Goal: Information Seeking & Learning: Learn about a topic

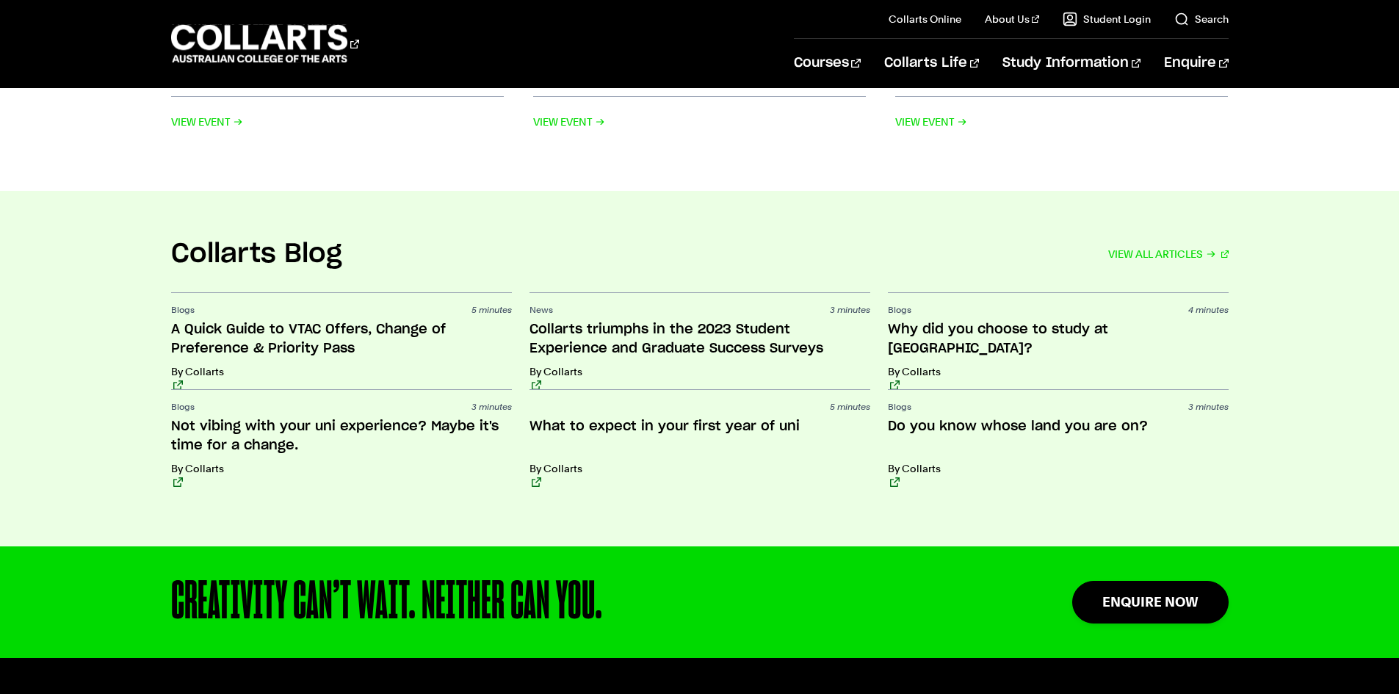
scroll to position [3746, 0]
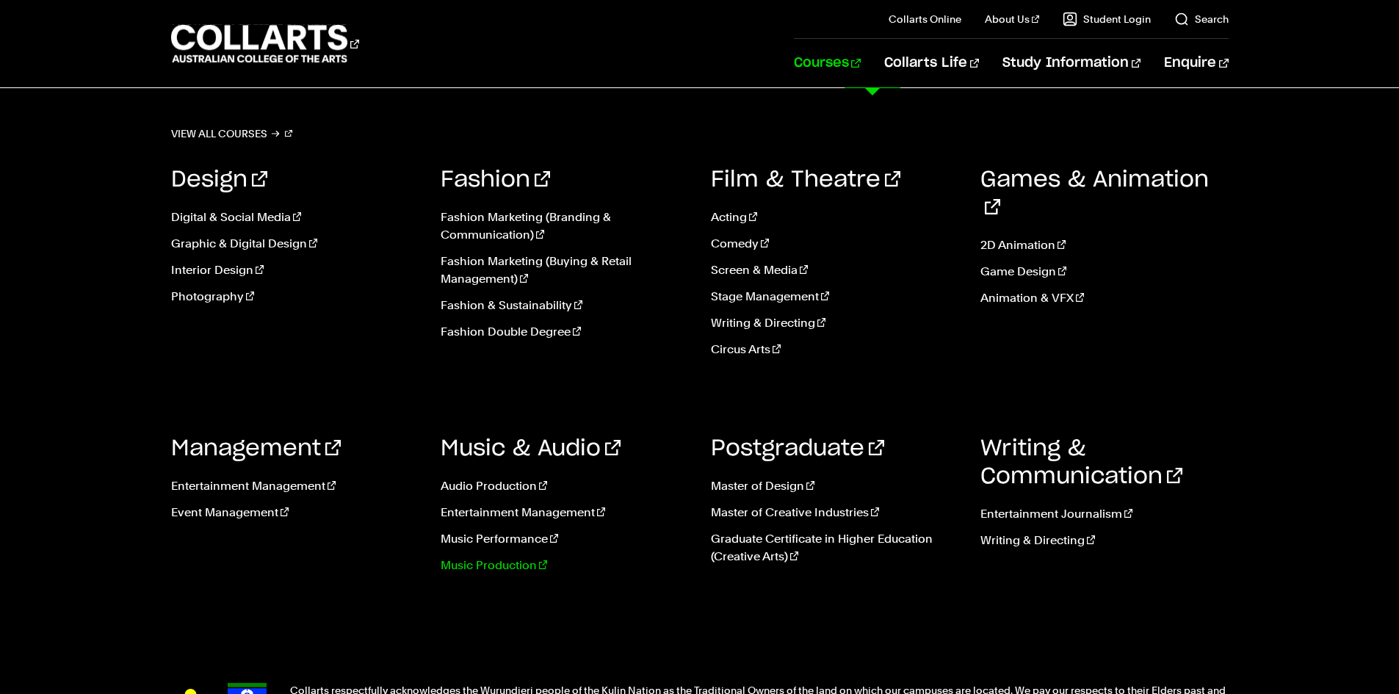
click at [458, 563] on link "Music Production" at bounding box center [565, 566] width 248 height 18
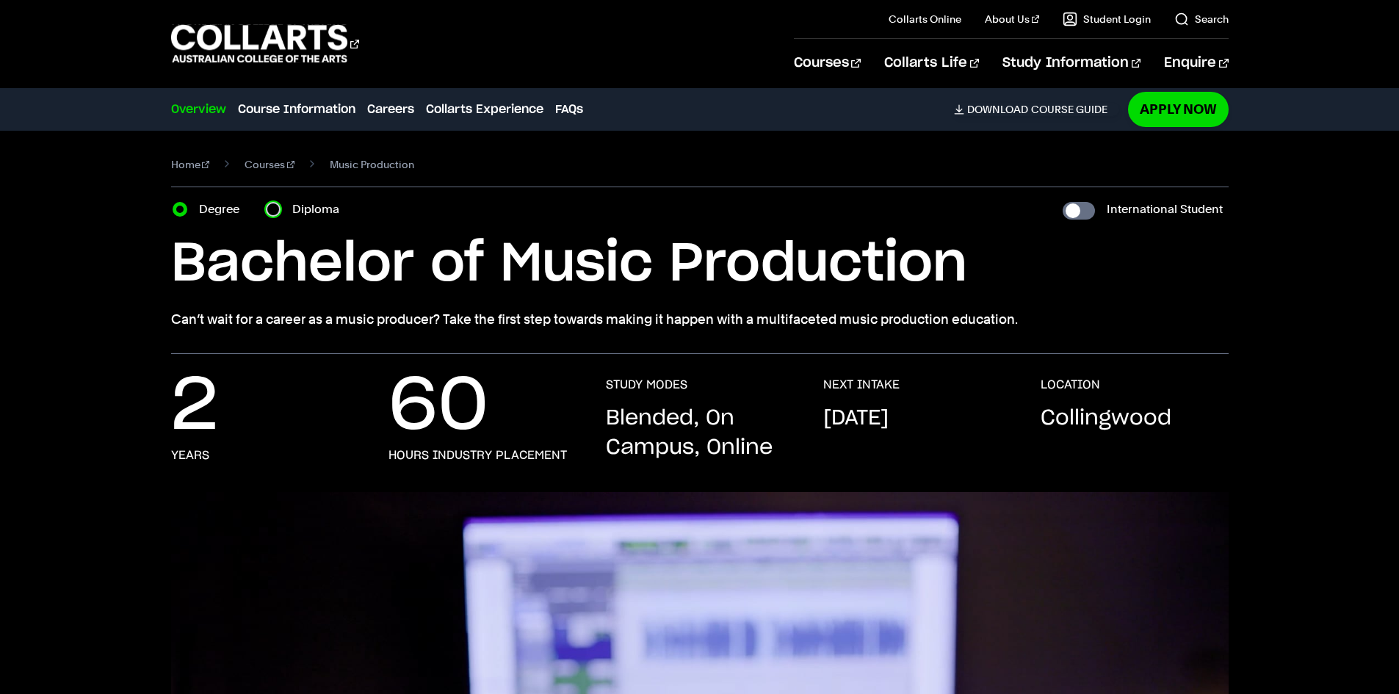
click at [274, 207] on input "Diploma" at bounding box center [273, 209] width 15 height 15
radio input "true"
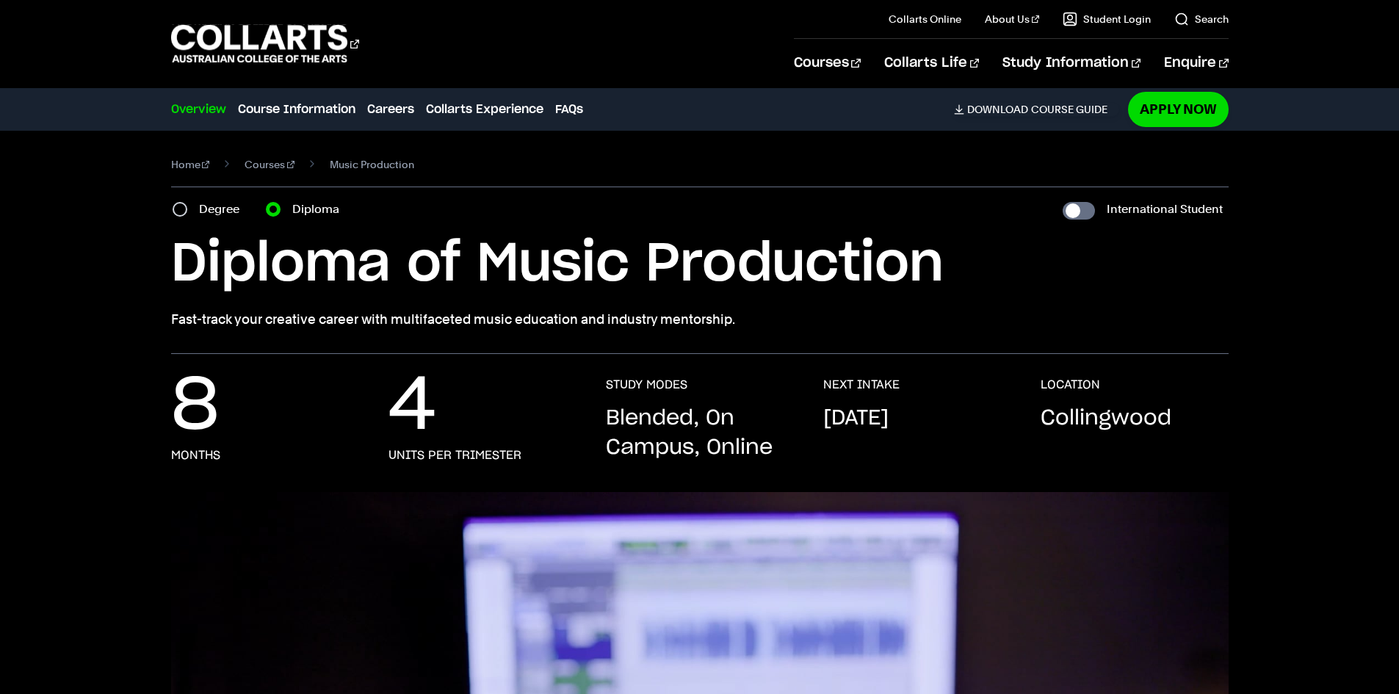
click at [173, 206] on div "Degree" at bounding box center [211, 209] width 76 height 21
click at [176, 206] on input "Degree" at bounding box center [180, 209] width 15 height 15
radio input "true"
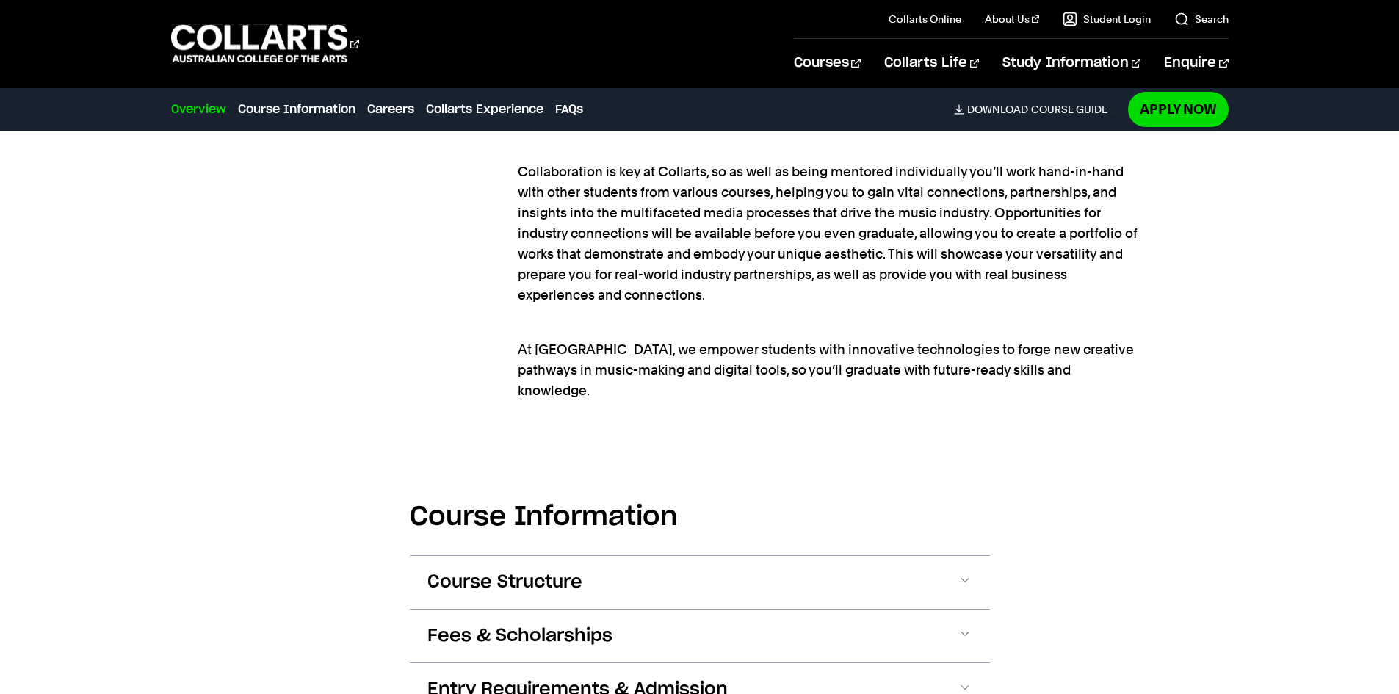
scroll to position [1616, 0]
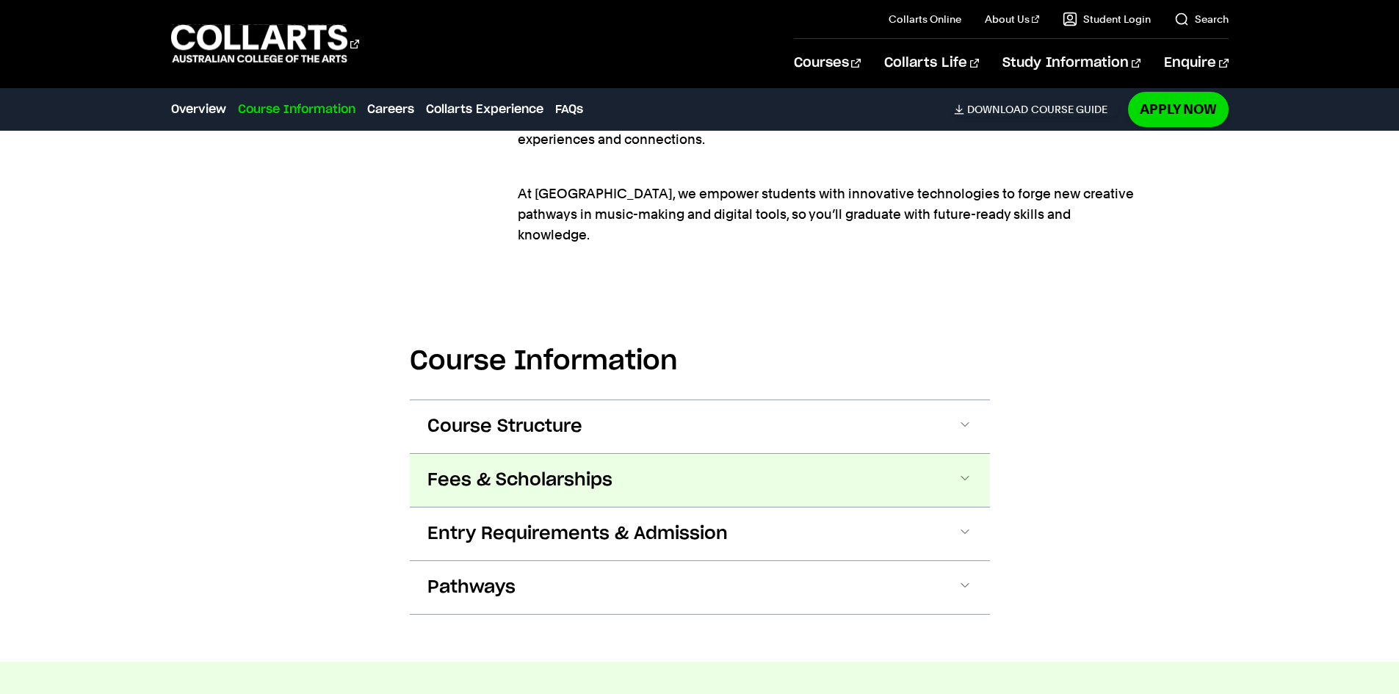
click at [964, 471] on span at bounding box center [965, 480] width 15 height 19
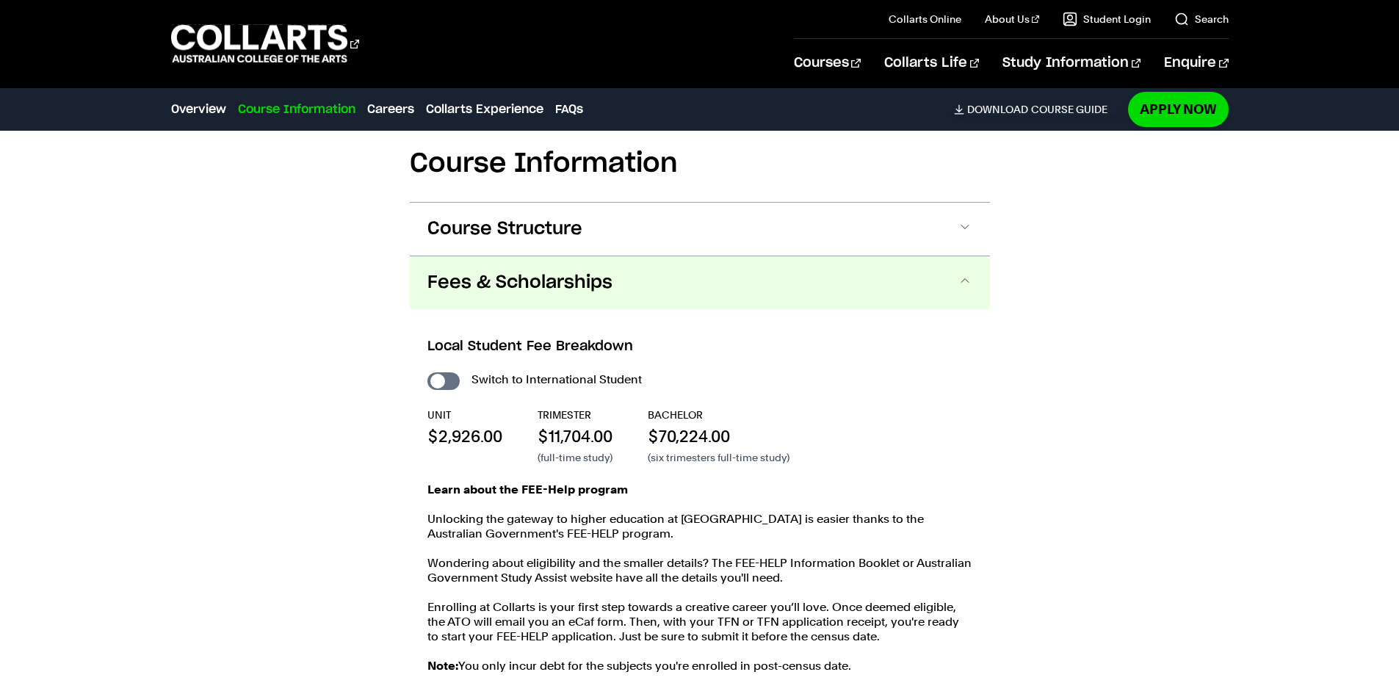
scroll to position [1917, 0]
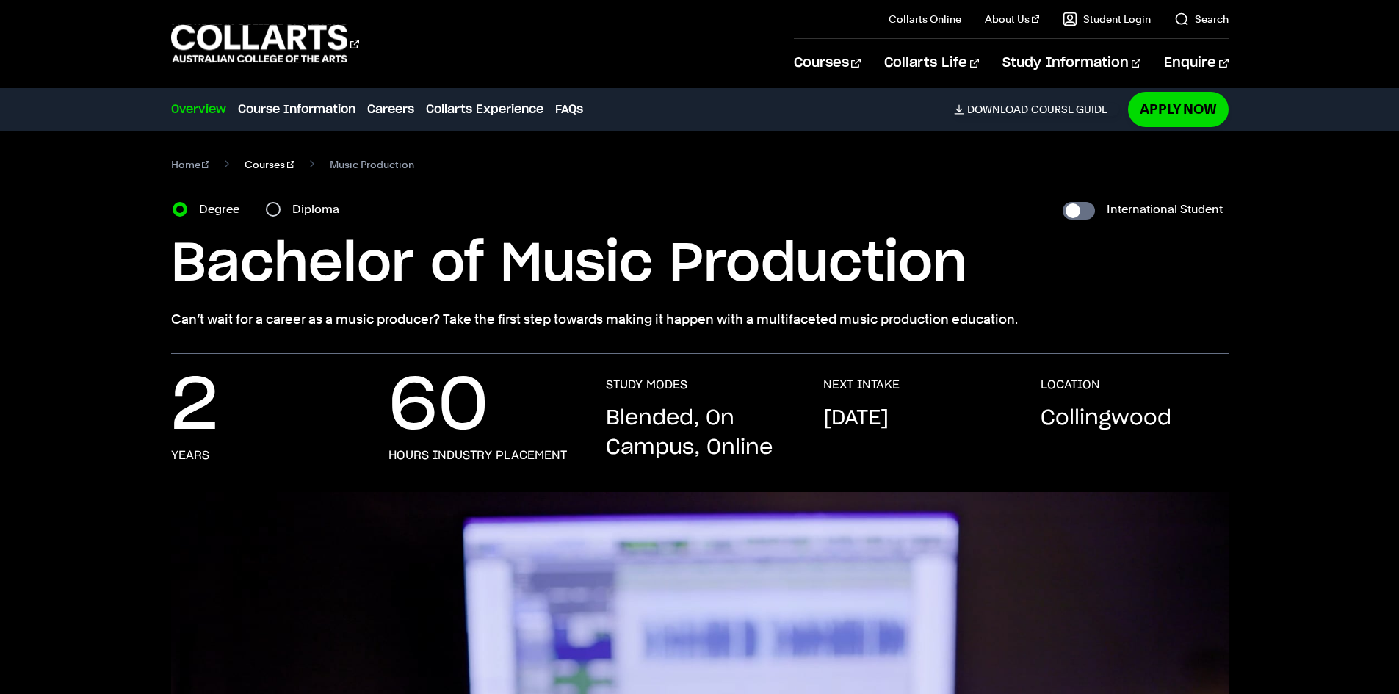
click at [267, 165] on link "Courses" at bounding box center [270, 164] width 50 height 21
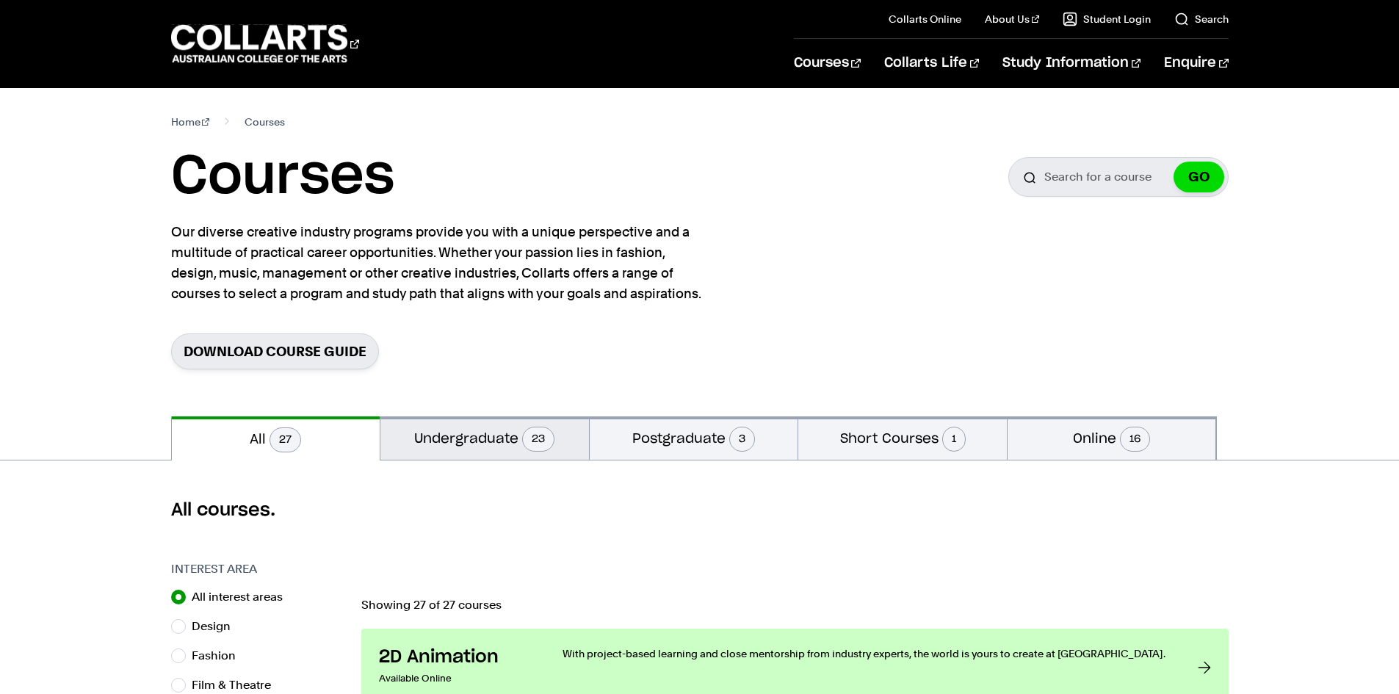
click at [472, 436] on button "Undergraduate 23" at bounding box center [484, 437] width 209 height 43
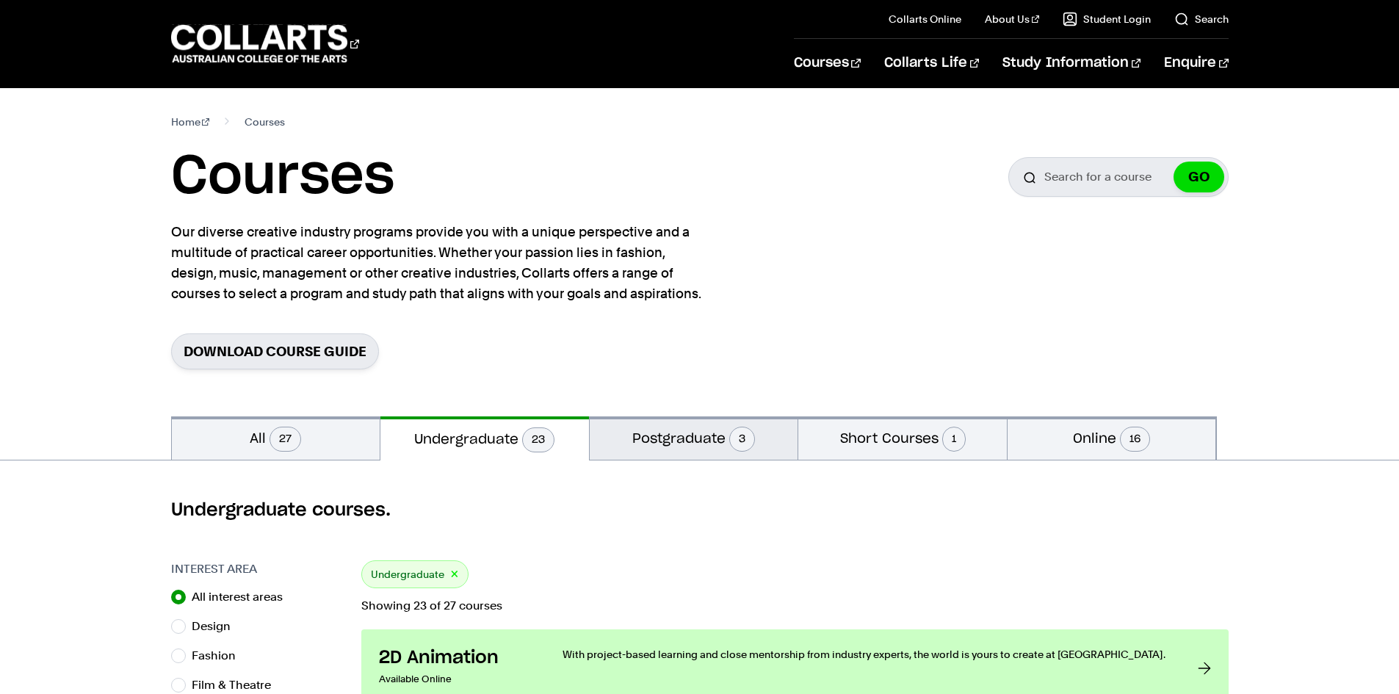
click at [666, 446] on button "Postgraduate 3" at bounding box center [694, 437] width 209 height 43
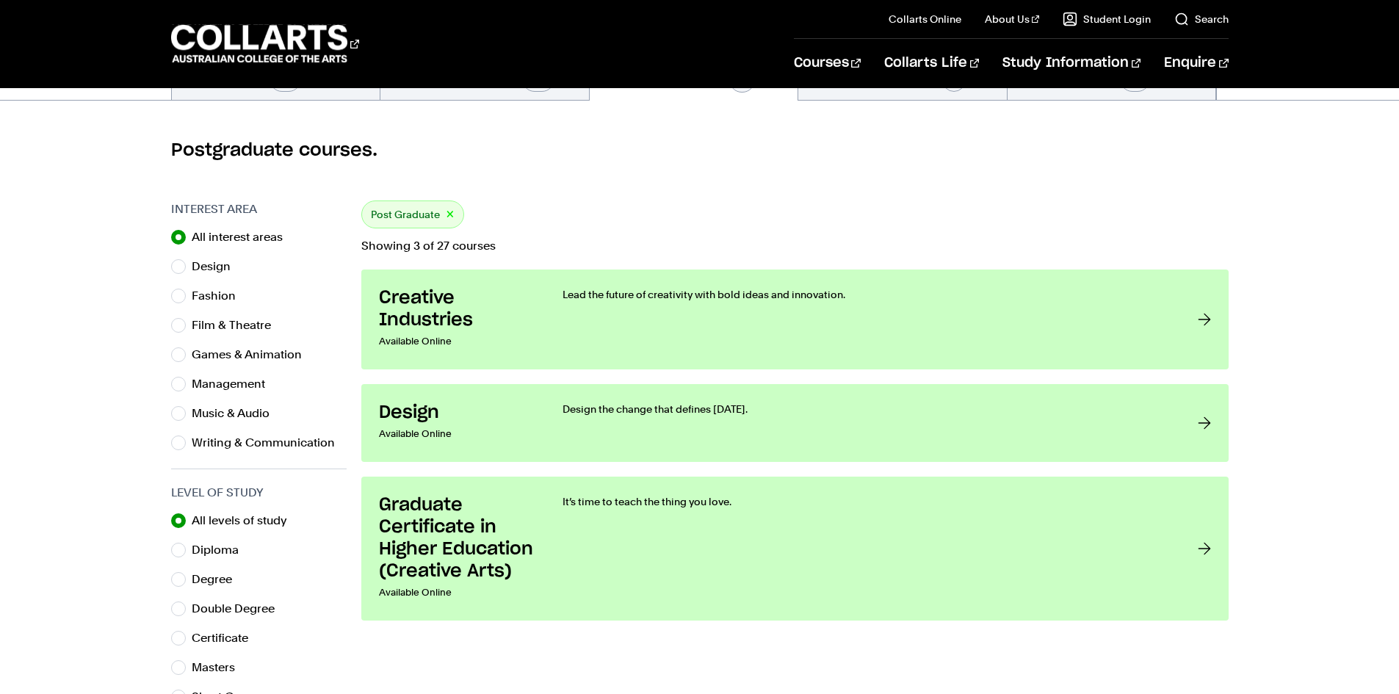
scroll to position [73, 0]
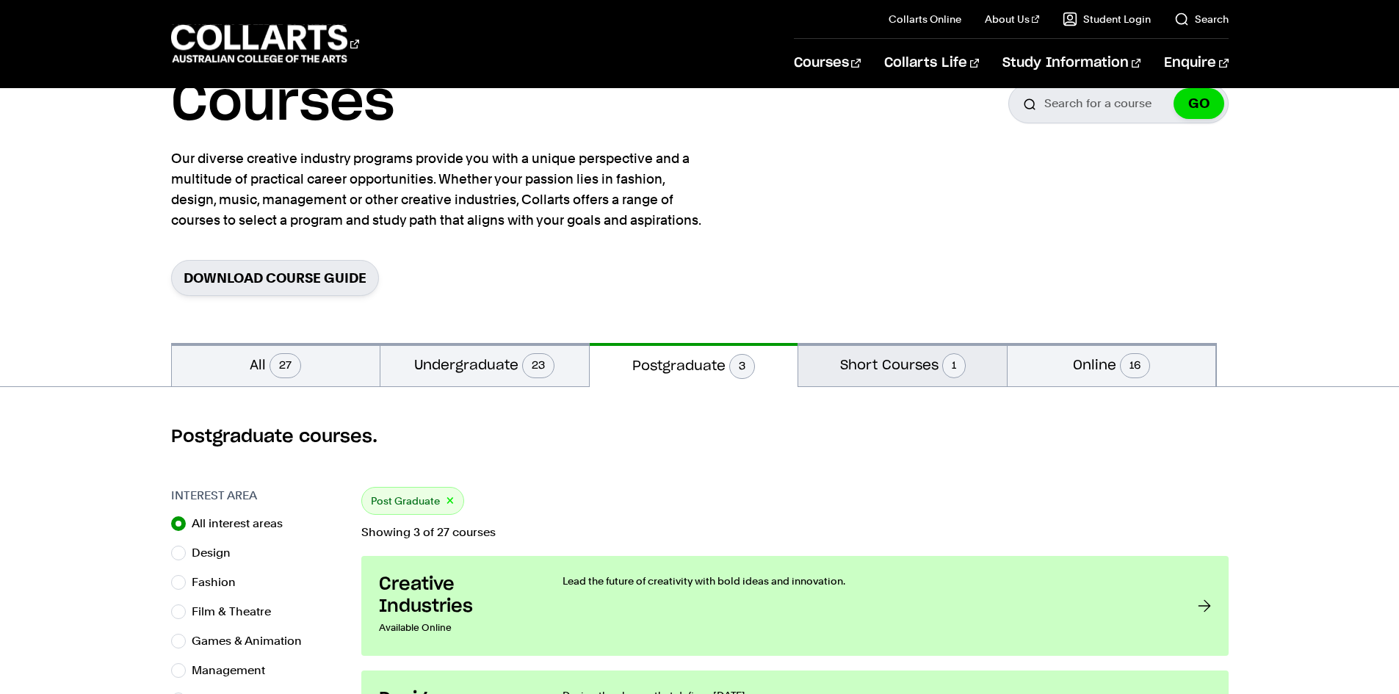
click at [913, 369] on button "Short Courses 1" at bounding box center [902, 364] width 209 height 43
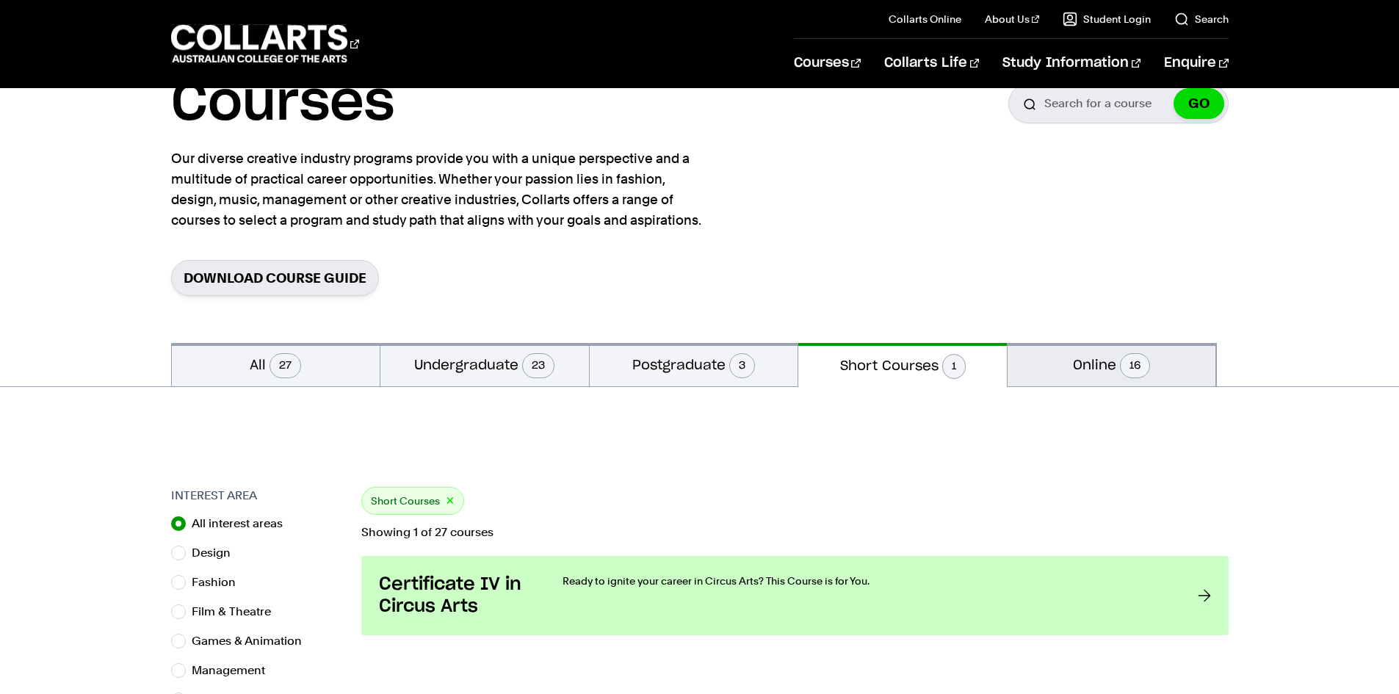
click at [1067, 363] on button "Online 16" at bounding box center [1112, 364] width 209 height 43
radio input "false"
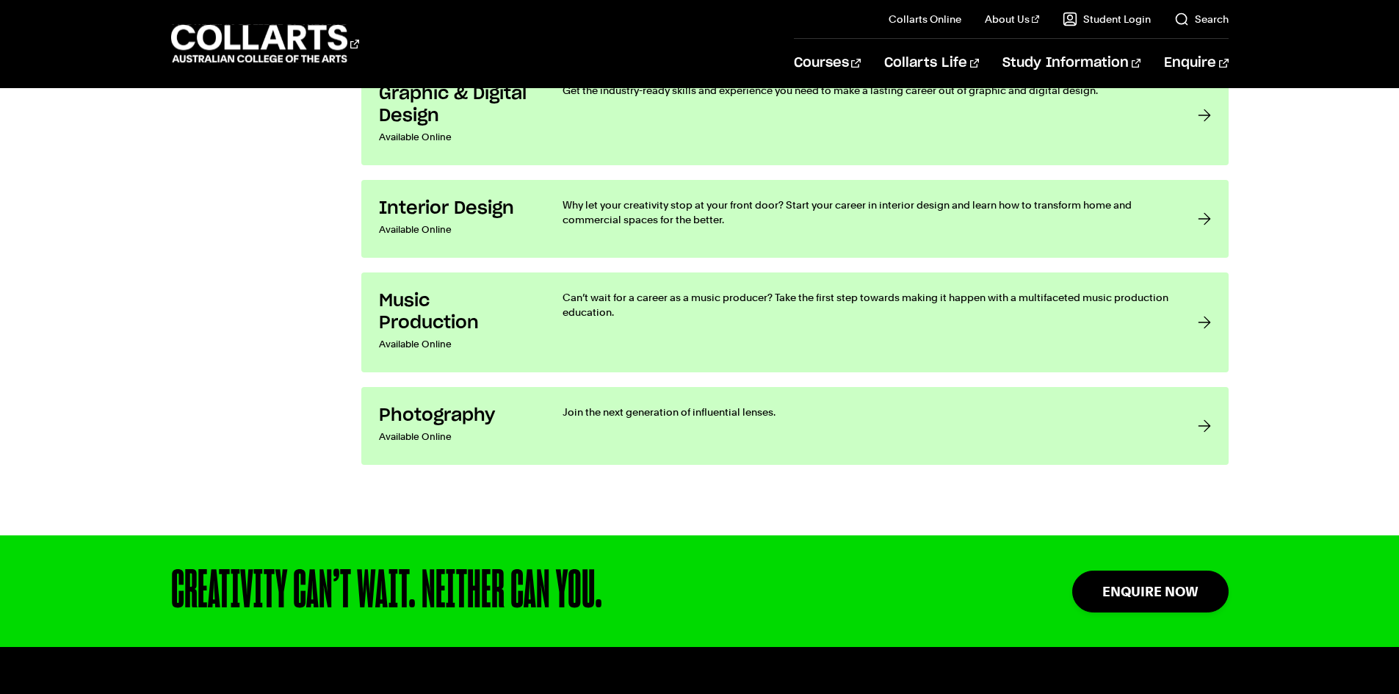
scroll to position [2056, 0]
